Goal: Task Accomplishment & Management: Use online tool/utility

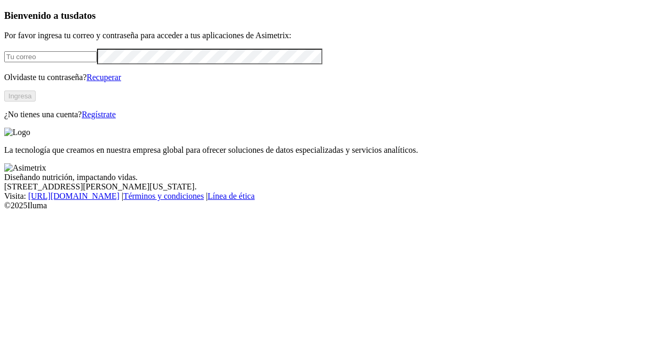
click at [97, 62] on input "email" at bounding box center [50, 56] width 93 height 11
click at [49, 119] on div "Bienvenido a tus datos Por favor ingresa tu correo y contraseña para acceder a …" at bounding box center [335, 65] width 662 height 110
click at [57, 62] on input "email" at bounding box center [50, 56] width 93 height 11
click at [93, 62] on input "email" at bounding box center [50, 56] width 93 height 11
paste input "practicante.asimetrix@premexcorp.com"
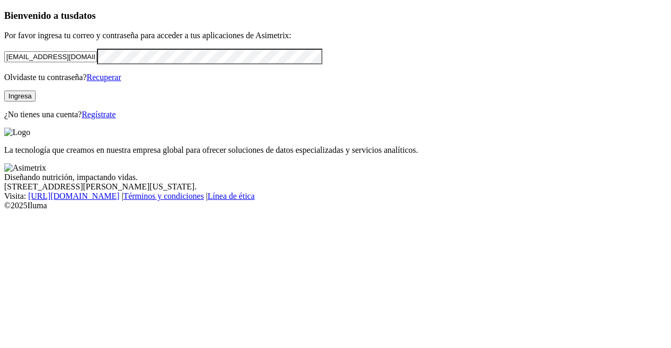
type input "practicante.asimetrix@premexcorp.com"
click at [36, 102] on button "Ingresa" at bounding box center [19, 96] width 31 height 11
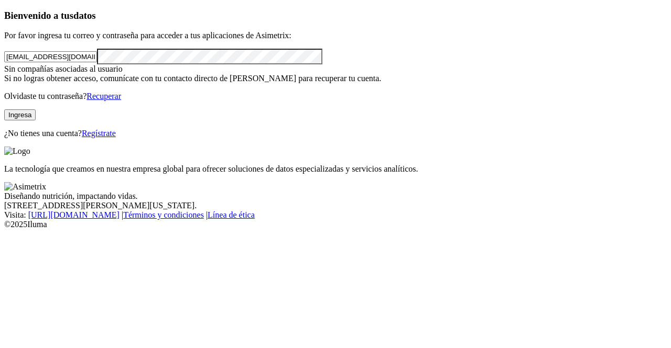
click at [36, 121] on button "Ingresa" at bounding box center [19, 115] width 31 height 11
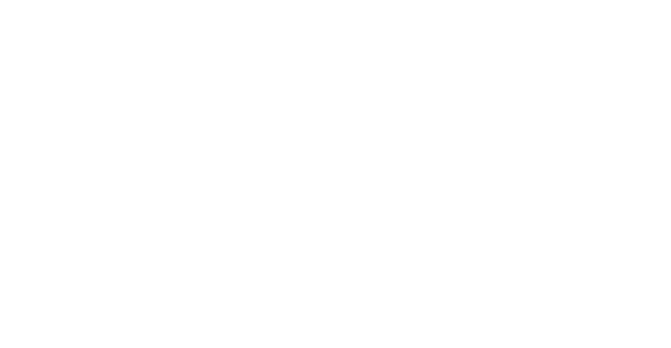
drag, startPoint x: 58, startPoint y: 148, endPoint x: 27, endPoint y: 165, distance: 35.4
